Goal: Information Seeking & Learning: Find specific fact

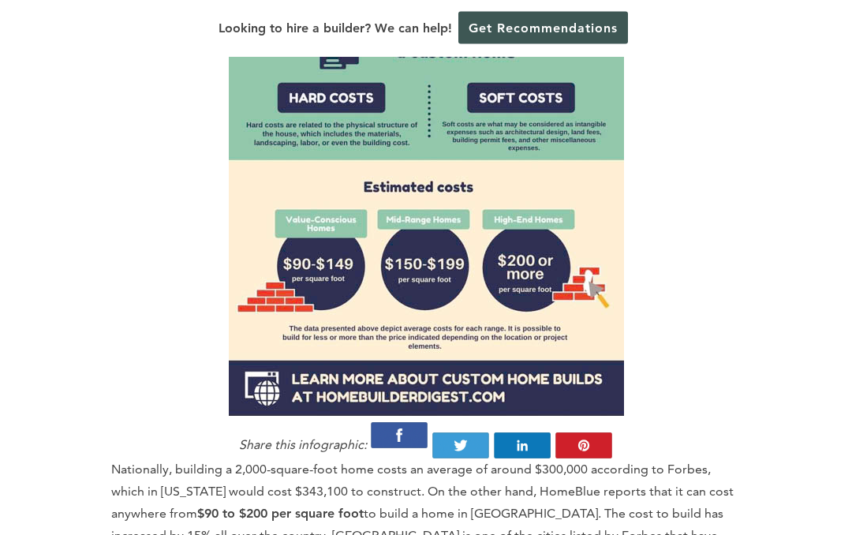
scroll to position [1454, 0]
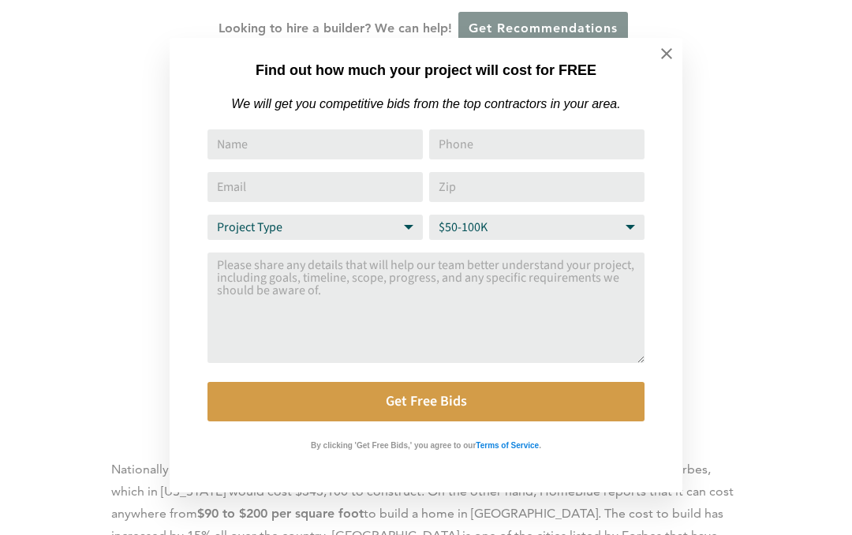
click at [668, 49] on icon at bounding box center [666, 53] width 17 height 17
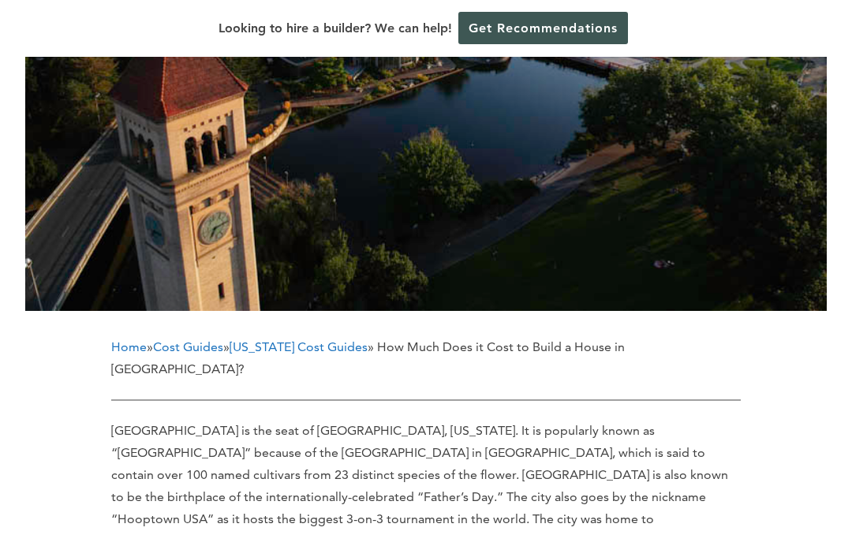
scroll to position [0, 0]
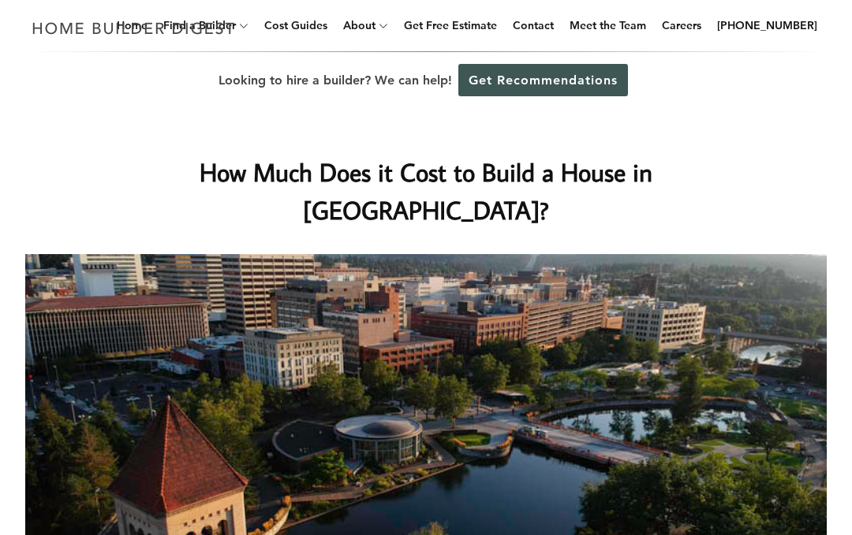
click at [330, 26] on link "Cost Guides" at bounding box center [296, 25] width 76 height 51
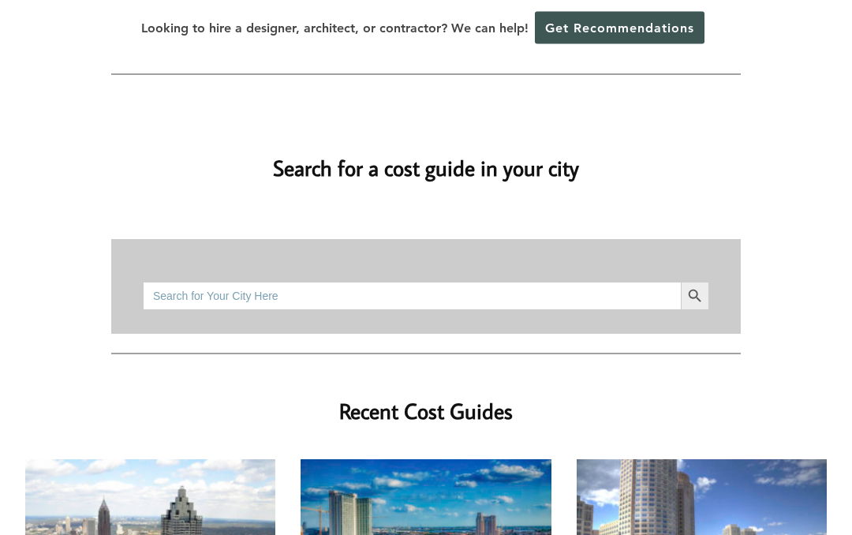
scroll to position [107, 0]
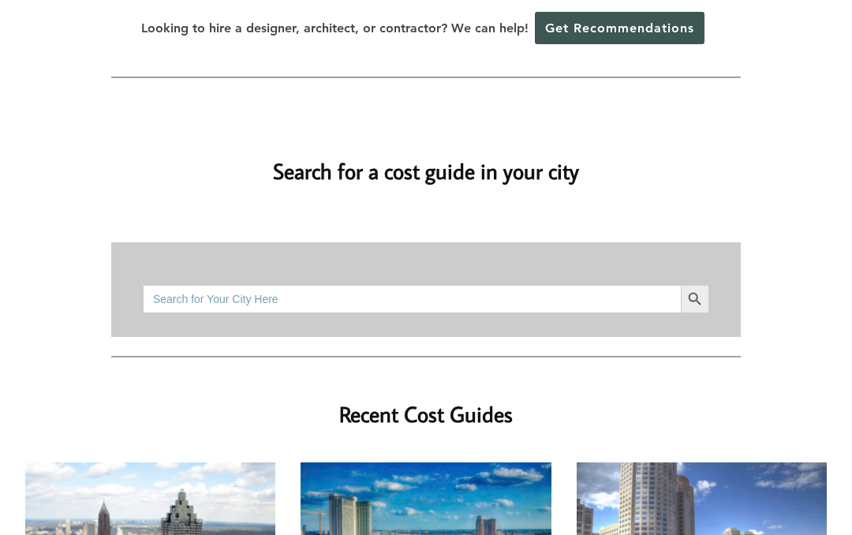
click at [490, 285] on input "Search for:" at bounding box center [412, 299] width 538 height 28
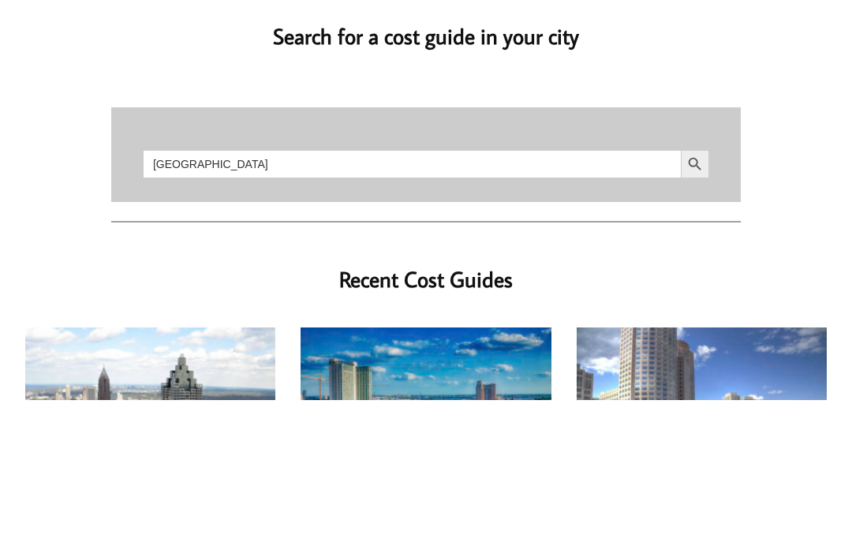
type input "Spokane"
click at [695, 285] on button "Search Button" at bounding box center [695, 299] width 28 height 28
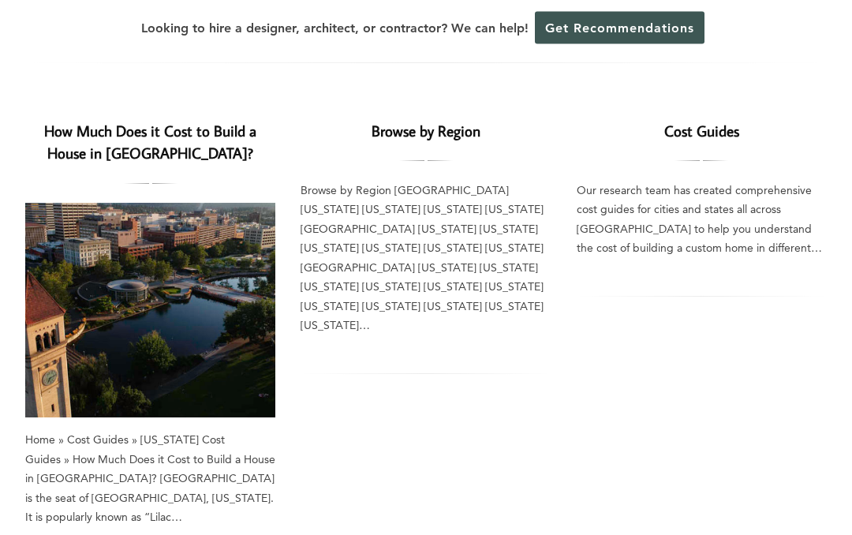
scroll to position [108, 0]
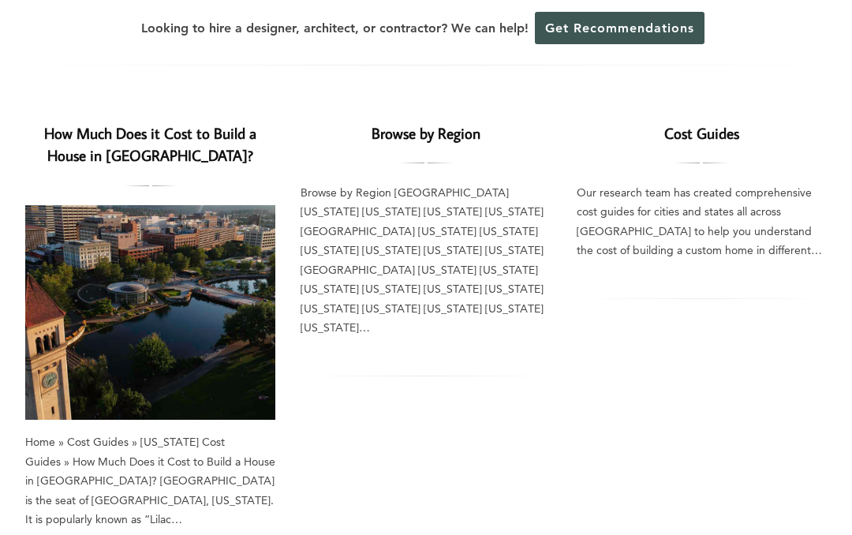
click at [95, 149] on link "How Much Does it Cost to Build a House in [GEOGRAPHIC_DATA]?" at bounding box center [150, 144] width 212 height 43
